Goal: Task Accomplishment & Management: Use online tool/utility

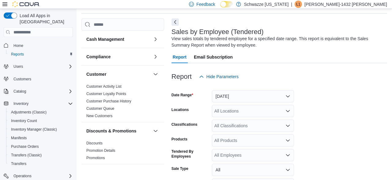
scroll to position [21, 0]
click at [240, 93] on button "[DATE]" at bounding box center [253, 96] width 82 height 12
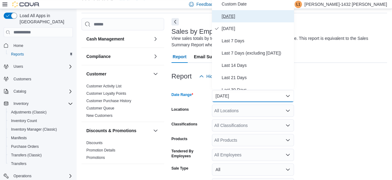
click at [233, 15] on span "[DATE]" at bounding box center [257, 16] width 70 height 7
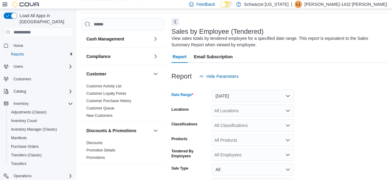
click at [289, 112] on icon "Open list of options" at bounding box center [287, 110] width 5 height 5
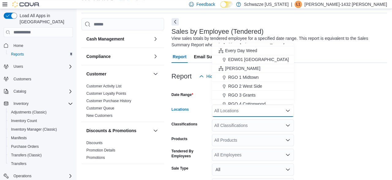
scroll to position [170, 0]
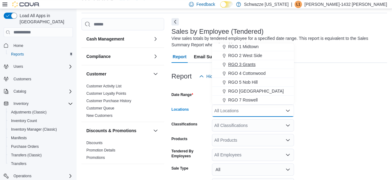
click at [248, 64] on span "RGO 3 Grants" at bounding box center [241, 64] width 27 height 6
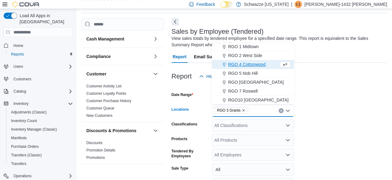
click at [351, 87] on div at bounding box center [278, 85] width 215 height 7
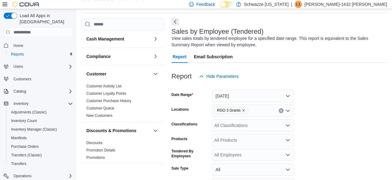
click at [316, 106] on form "Date Range [DATE] Locations RGO 3 Grants Classifications All Classifications Pr…" at bounding box center [278, 152] width 215 height 140
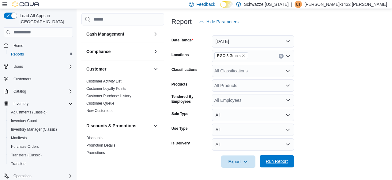
click at [274, 159] on span "Run Report" at bounding box center [277, 161] width 22 height 6
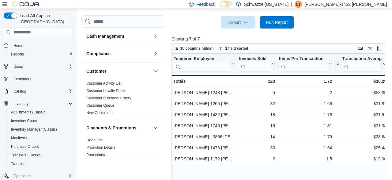
scroll to position [226, 0]
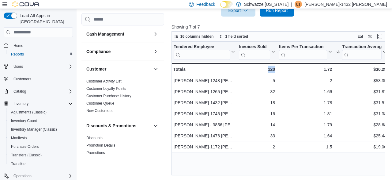
drag, startPoint x: 241, startPoint y: 175, endPoint x: 293, endPoint y: 167, distance: 51.8
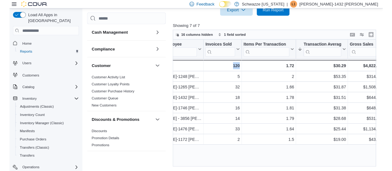
scroll to position [0, 0]
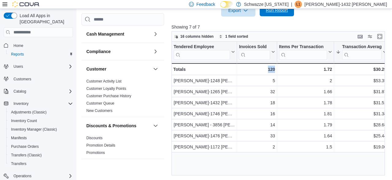
click at [270, 16] on span "Run Report" at bounding box center [276, 10] width 27 height 12
